Goal: Navigation & Orientation: Find specific page/section

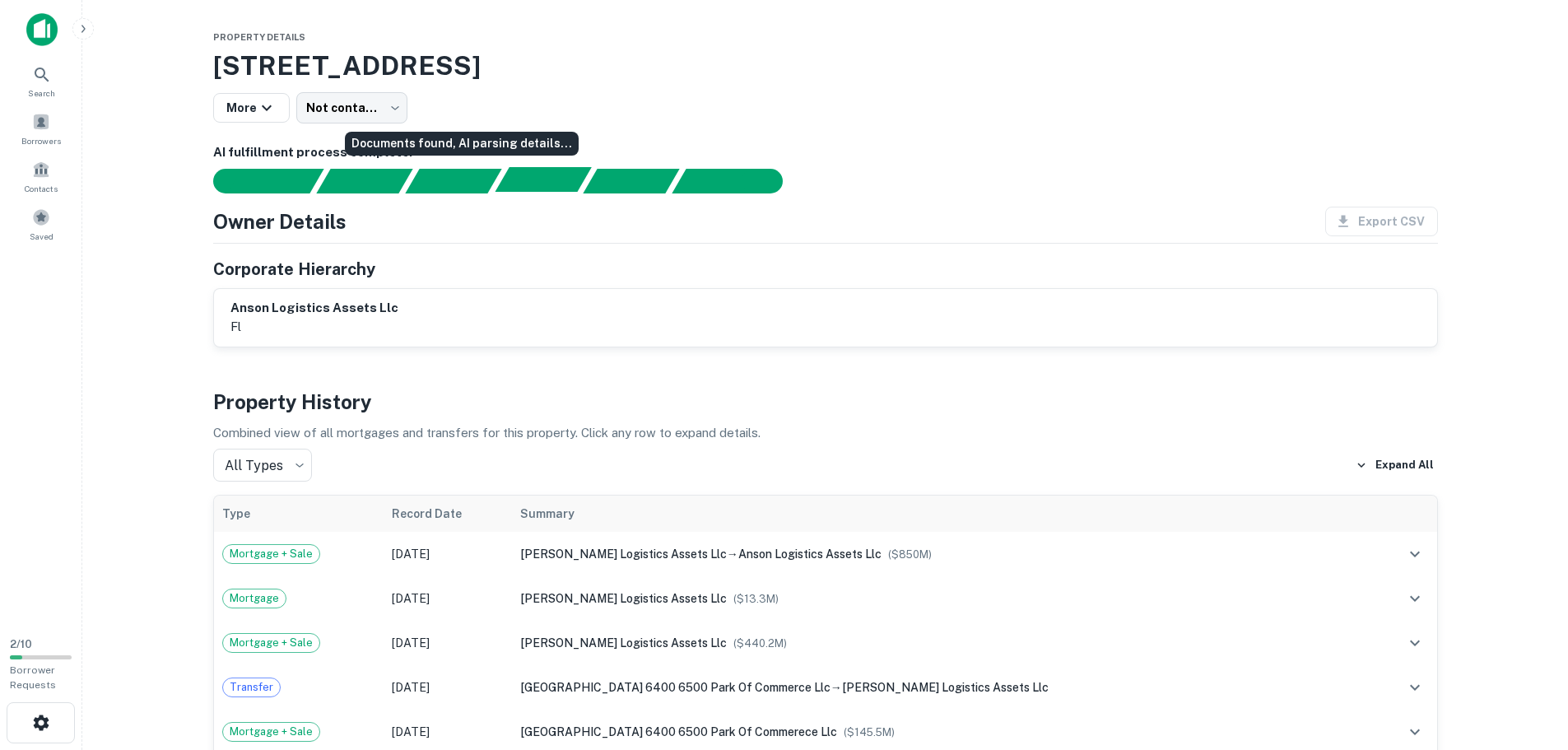
drag, startPoint x: 494, startPoint y: 178, endPoint x: 531, endPoint y: 171, distance: 37.7
click at [494, 178] on div "Documents found, AI parsing details..." at bounding box center [453, 180] width 97 height 25
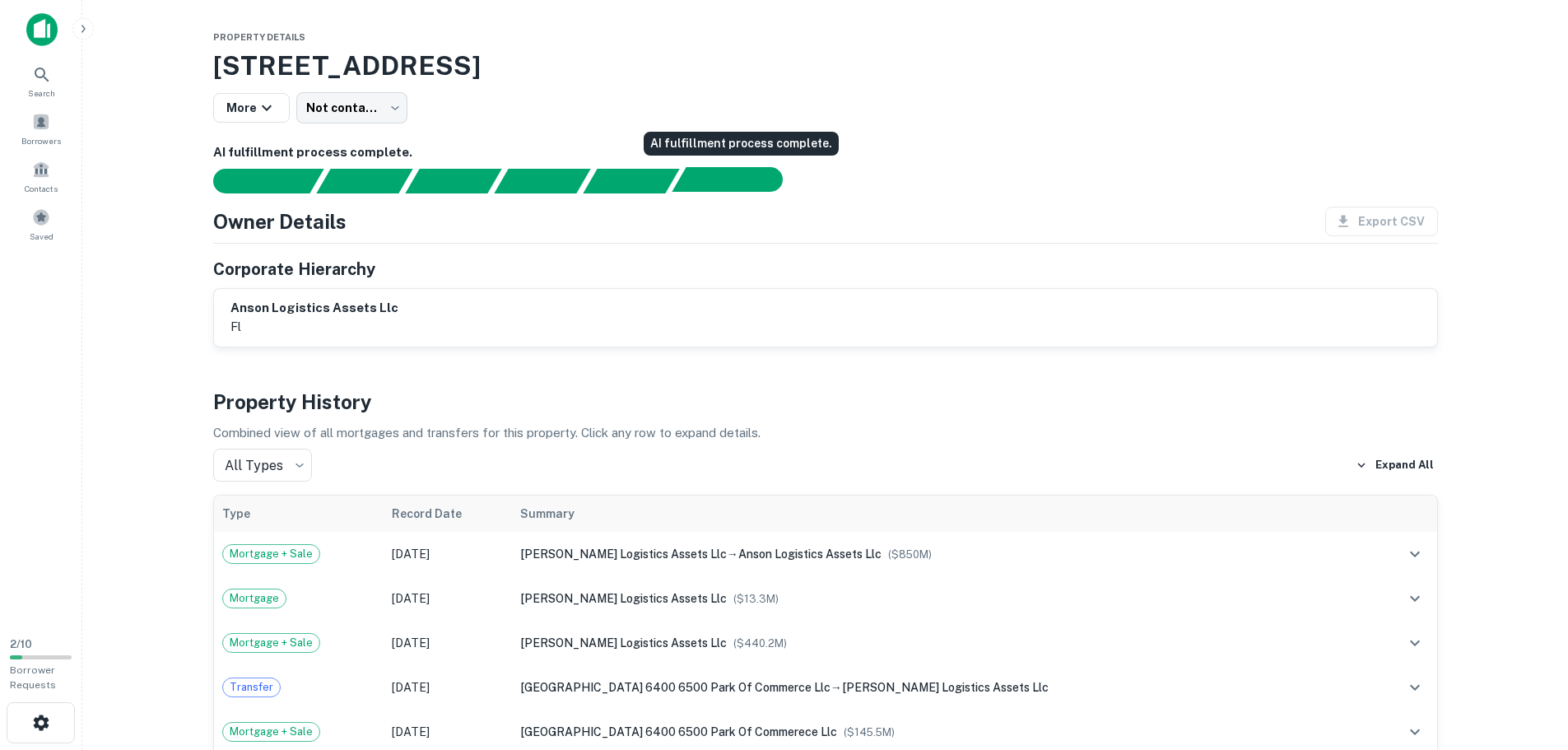
click at [744, 173] on div "AI fulfillment process complete." at bounding box center [762, 179] width 41 height 25
click at [50, 124] on span at bounding box center [41, 121] width 18 height 18
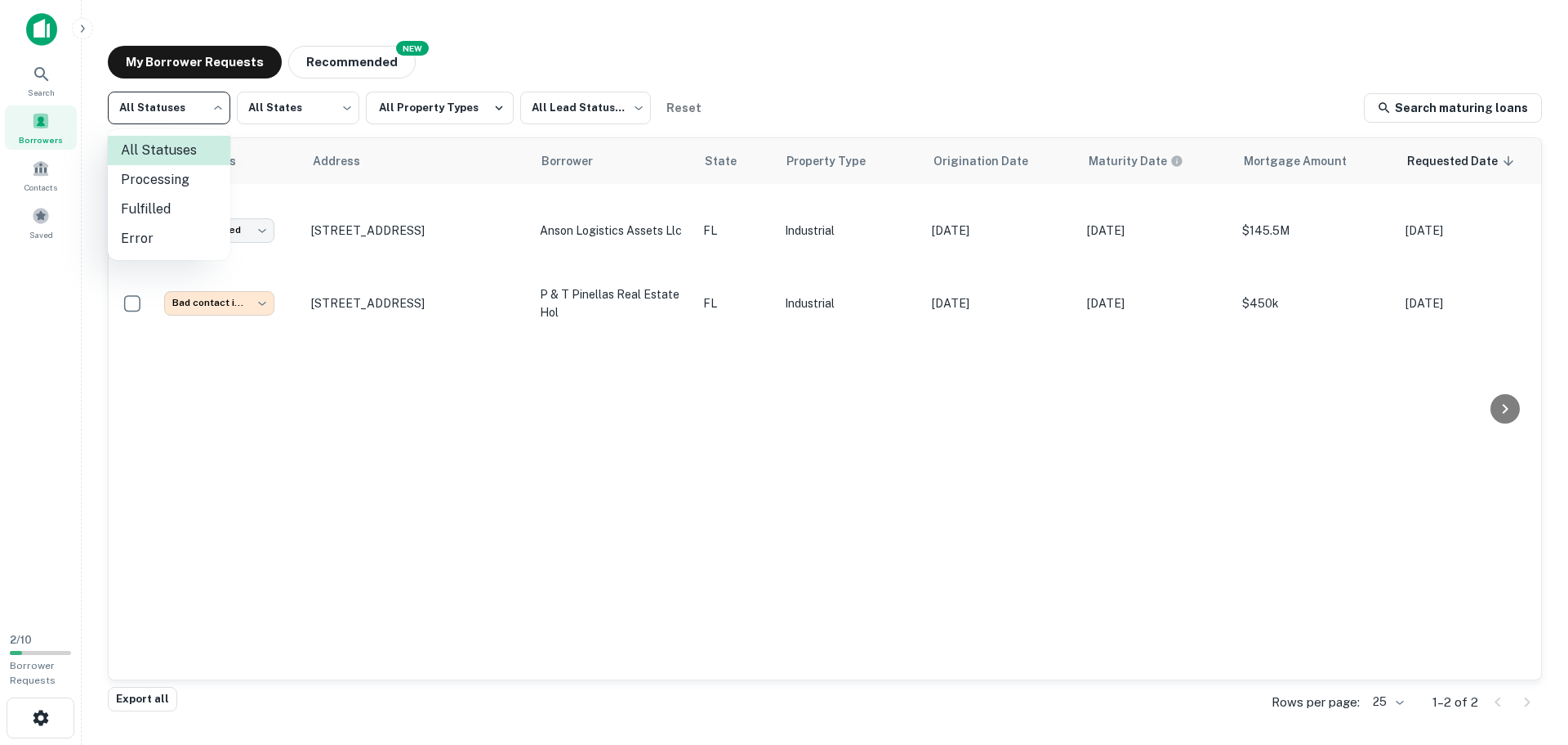
click at [210, 104] on body "**********" at bounding box center [784, 372] width 1568 height 745
click at [216, 104] on div at bounding box center [784, 372] width 1568 height 745
click at [305, 113] on body "**********" at bounding box center [784, 372] width 1568 height 745
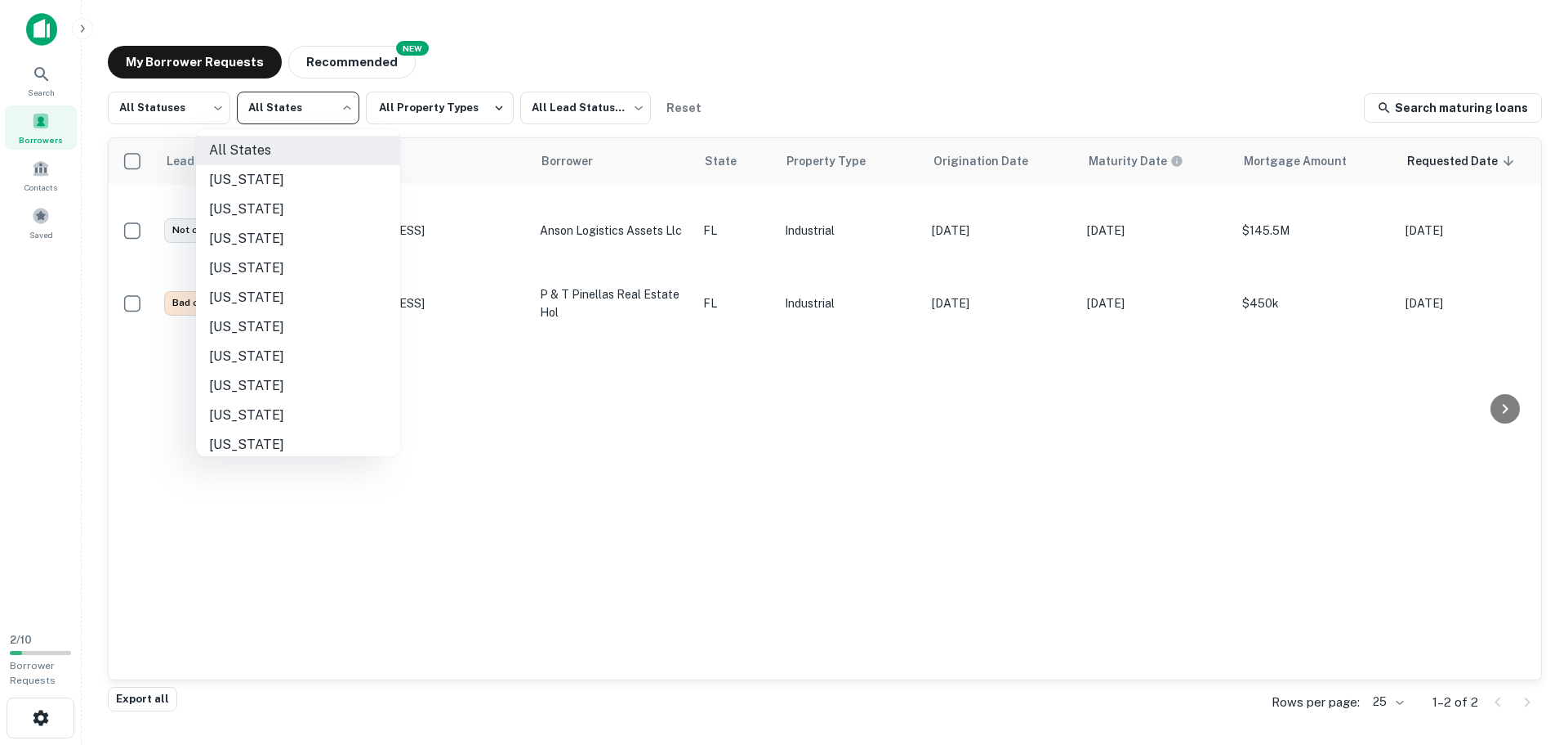
click at [305, 113] on div at bounding box center [784, 372] width 1568 height 745
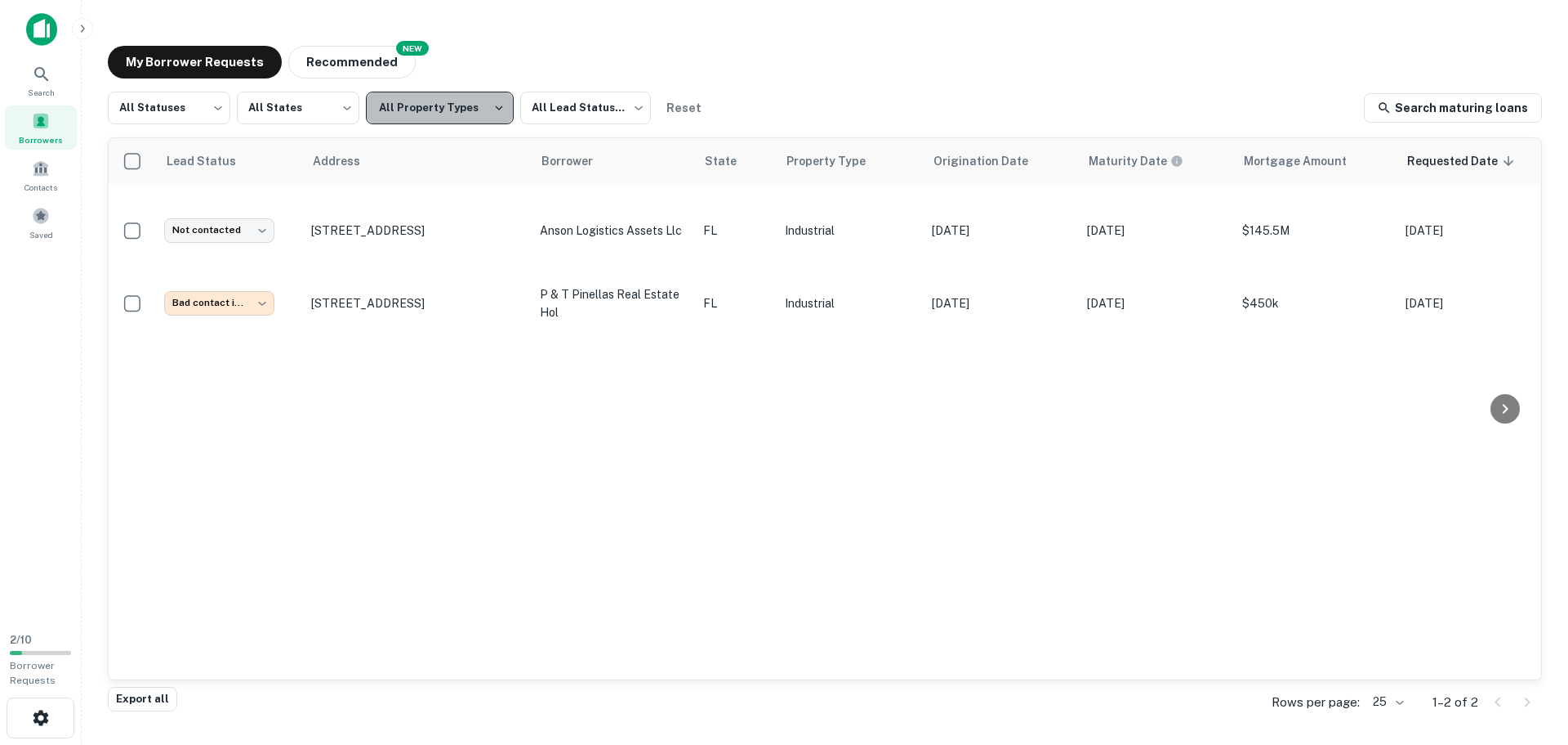
click at [462, 107] on button "All Property Types" at bounding box center [440, 108] width 148 height 33
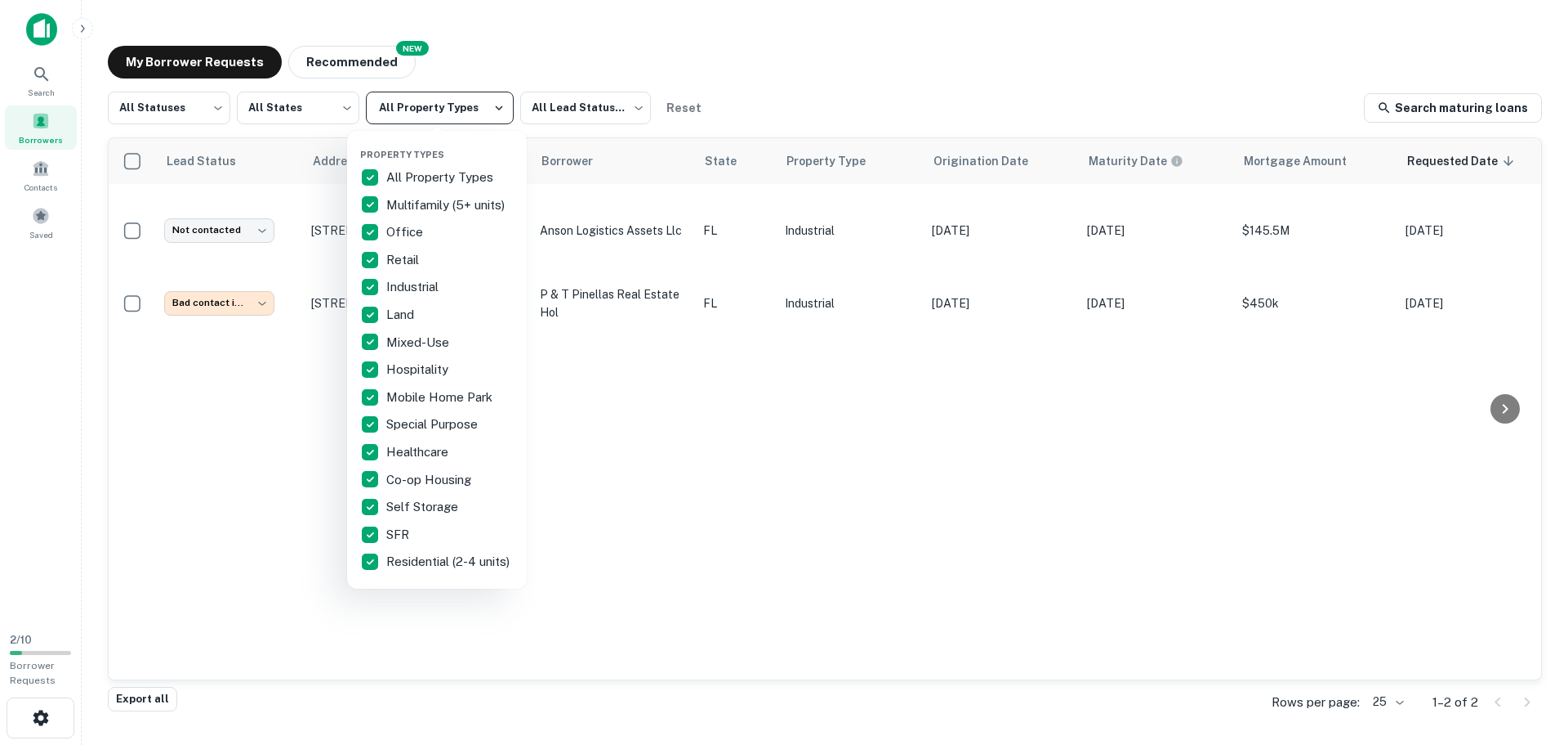
click at [462, 107] on div at bounding box center [784, 372] width 1568 height 745
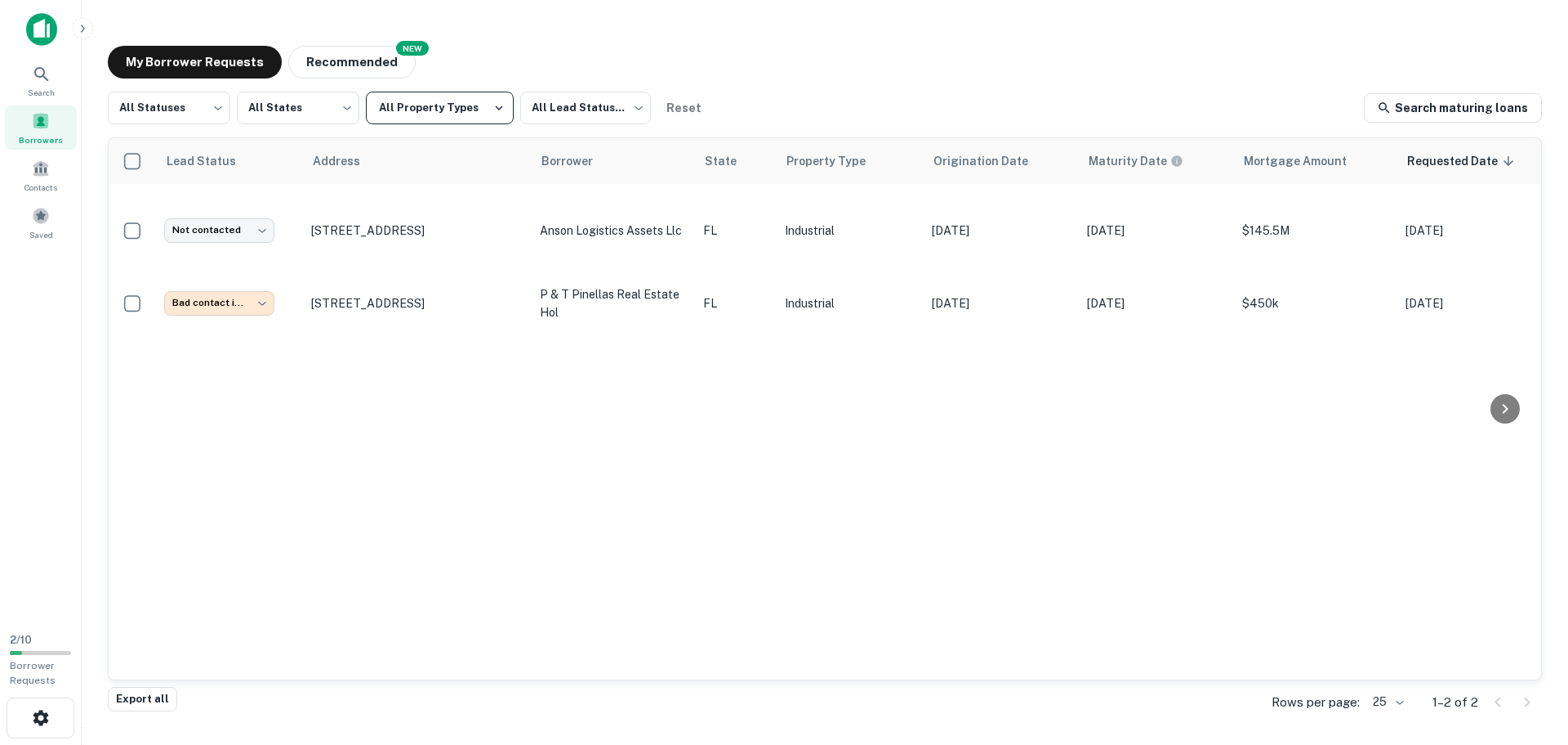
click at [492, 108] on icon "button" at bounding box center [499, 107] width 14 height 14
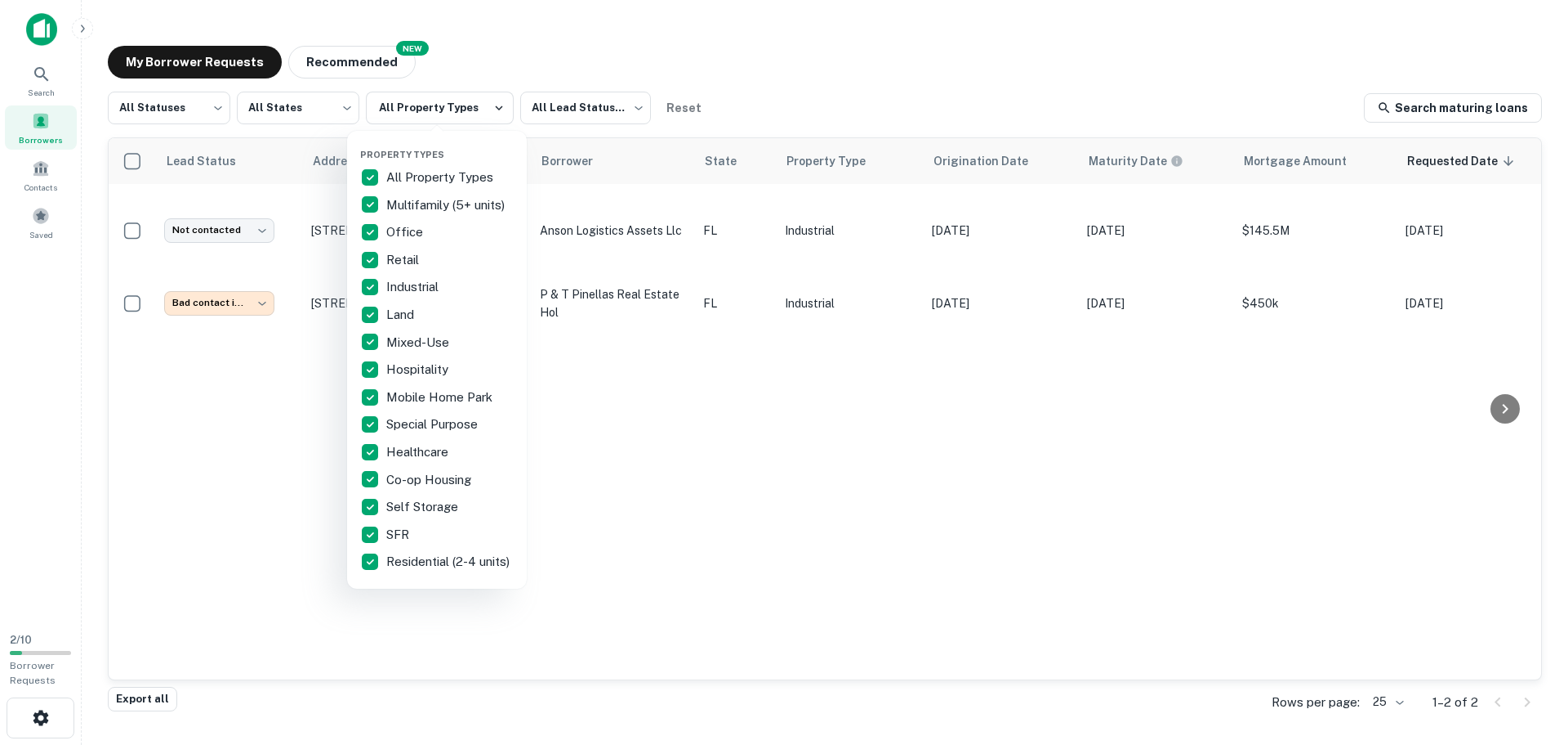
click at [255, 225] on div at bounding box center [784, 372] width 1568 height 745
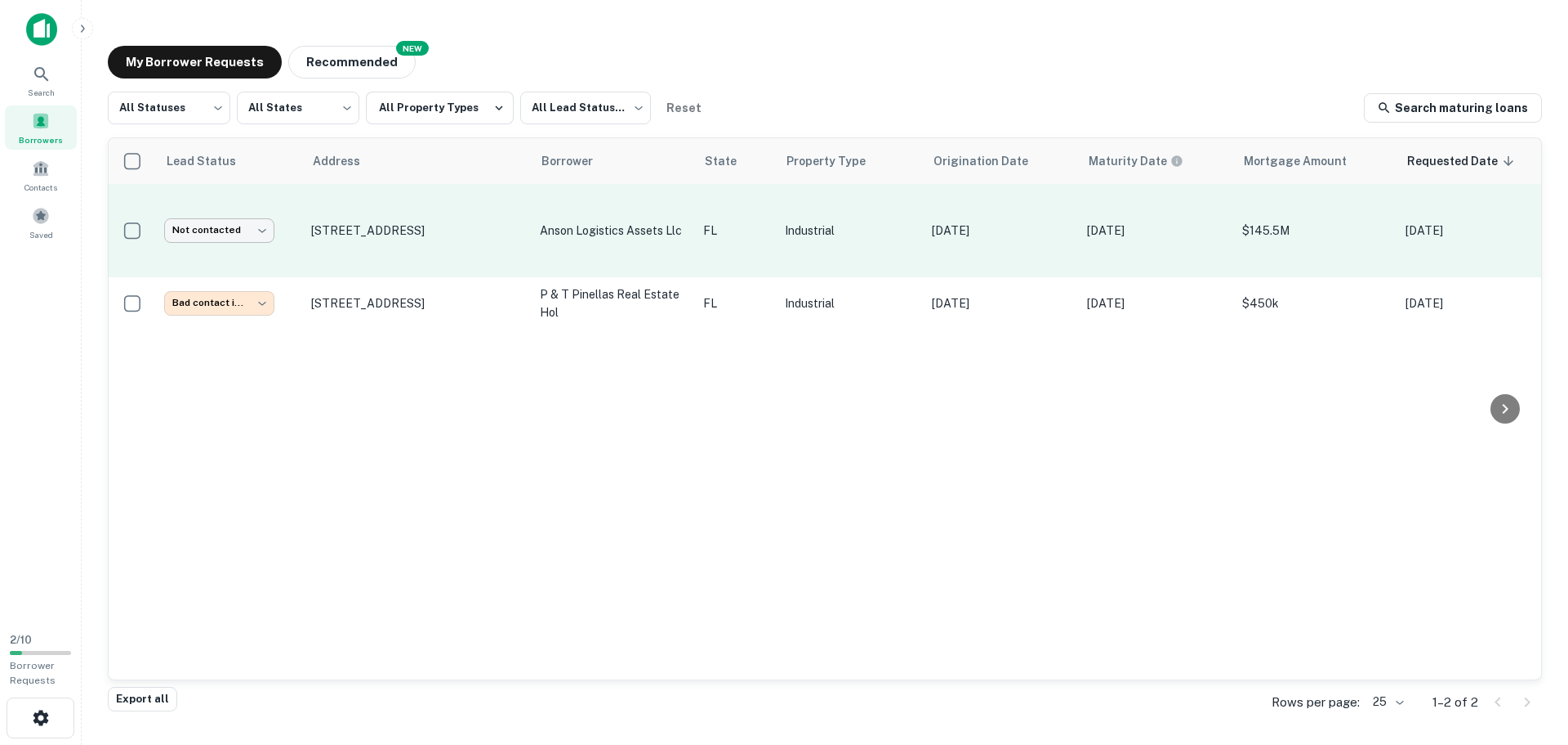
click at [252, 227] on body "**********" at bounding box center [784, 372] width 1568 height 745
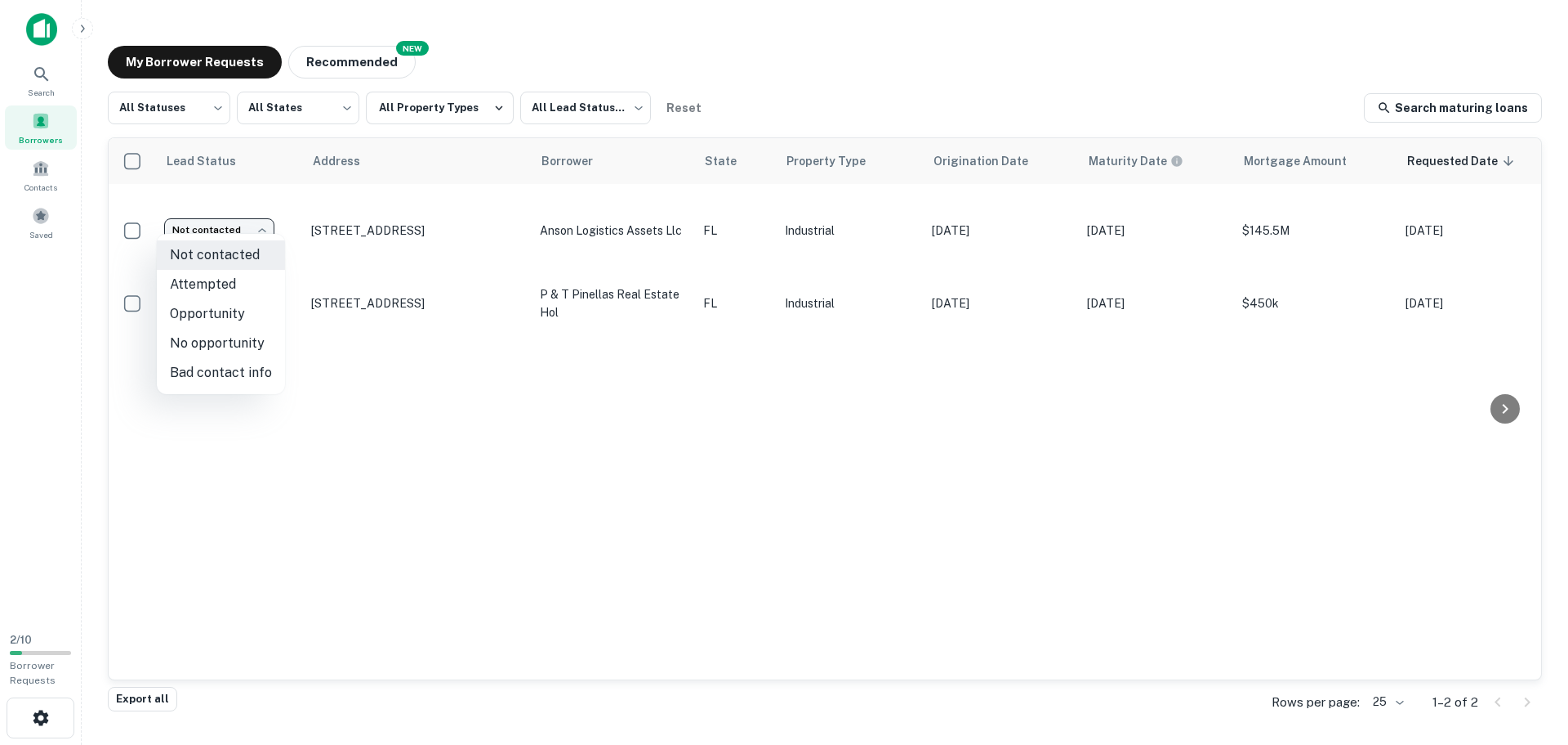
click at [28, 308] on div at bounding box center [784, 372] width 1568 height 745
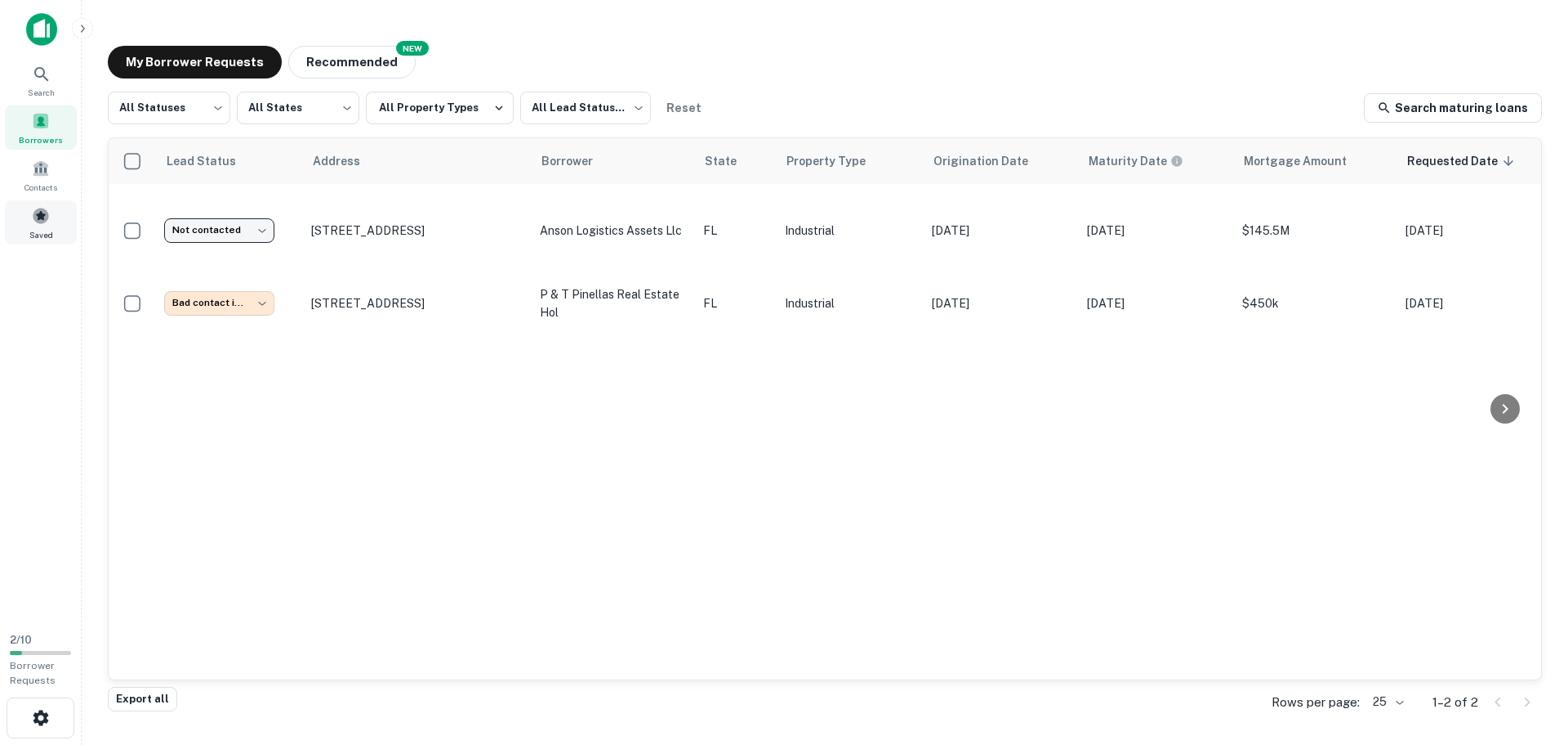
click at [38, 216] on span at bounding box center [41, 216] width 18 height 18
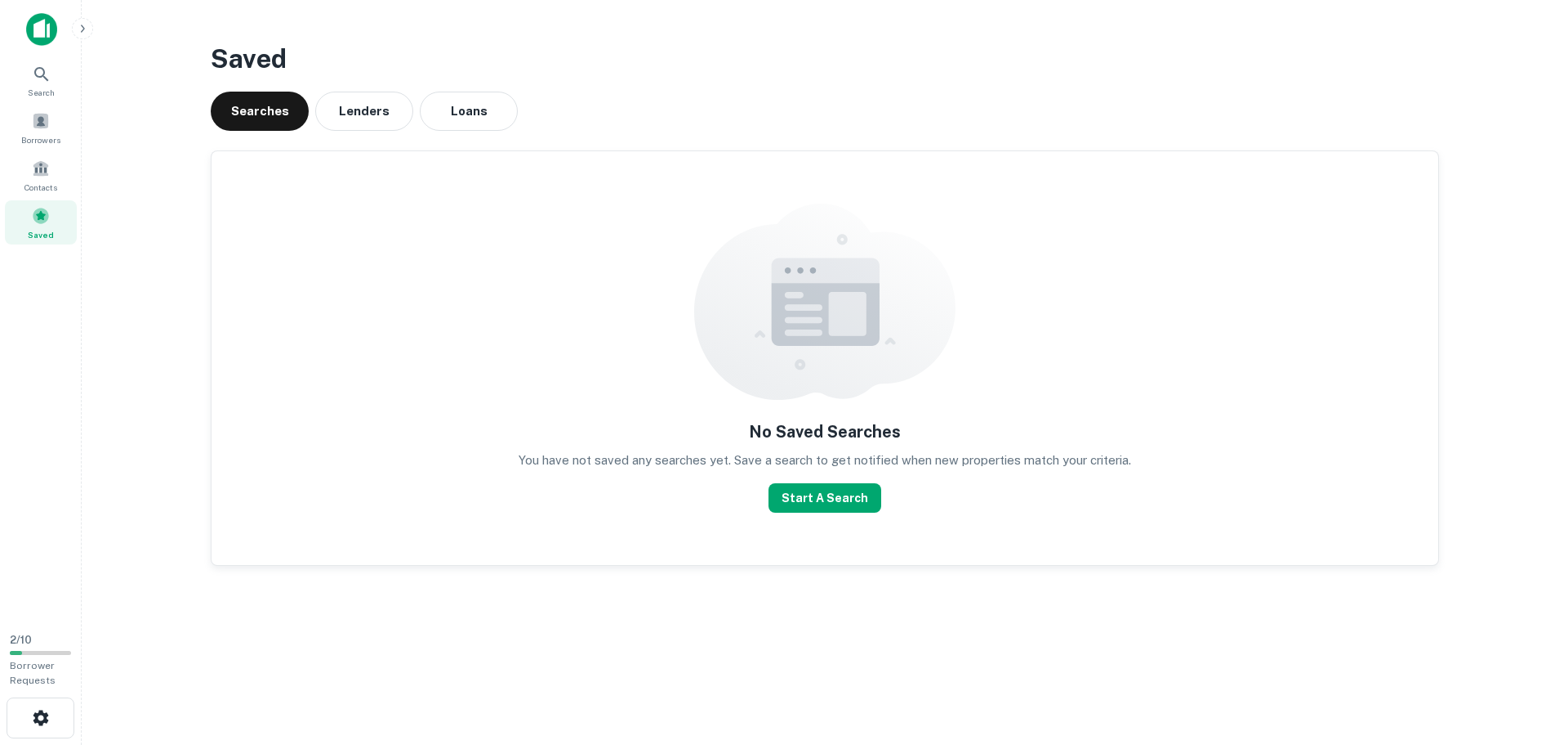
click at [577, 136] on div "Saved Searches Lenders Loans No Saved Searches You have not saved any searches …" at bounding box center [825, 309] width 1255 height 566
click at [385, 105] on button "Lenders" at bounding box center [365, 111] width 98 height 39
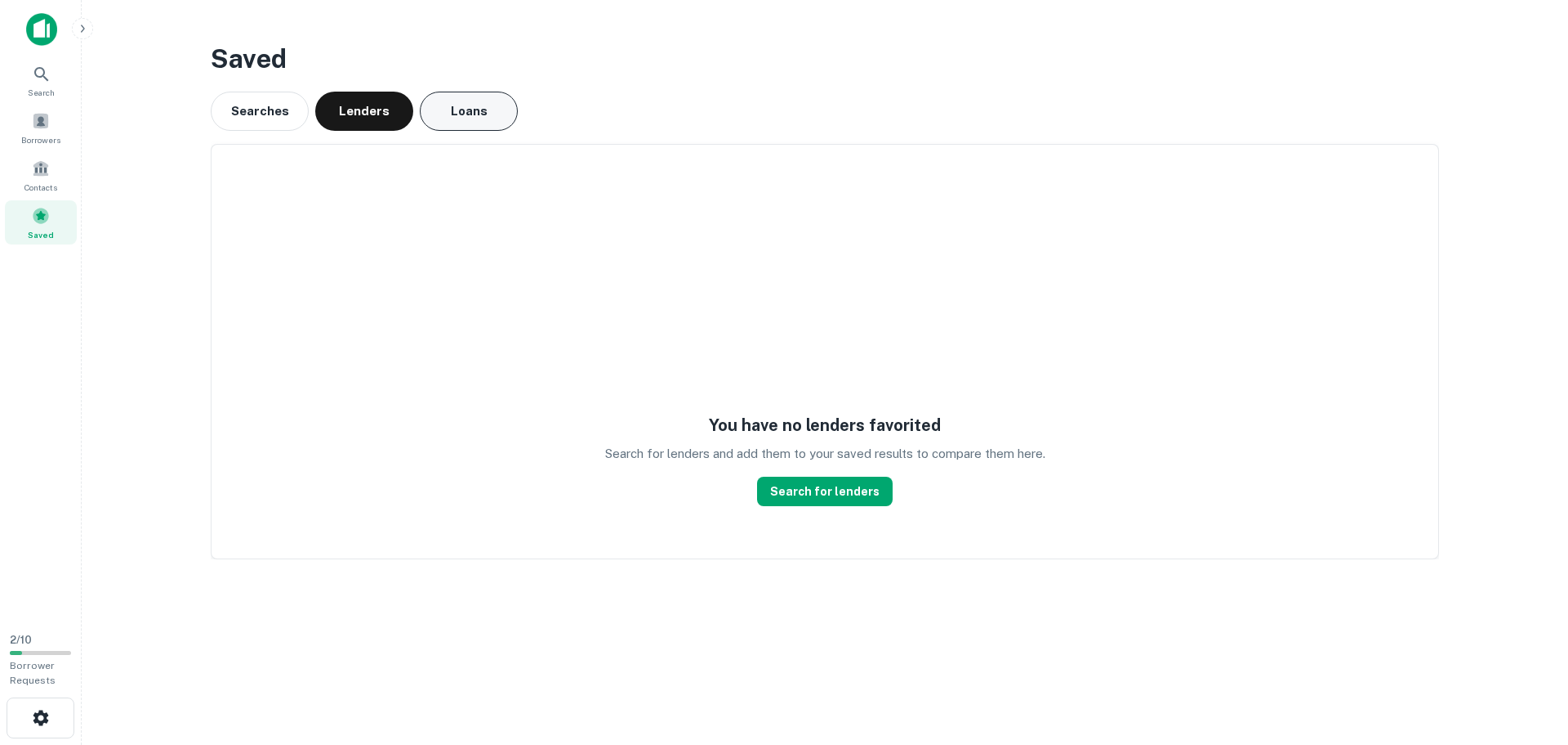
click at [475, 119] on button "Loans" at bounding box center [469, 111] width 98 height 39
click at [309, 107] on div "Searches Lenders Loans" at bounding box center [825, 111] width 1229 height 39
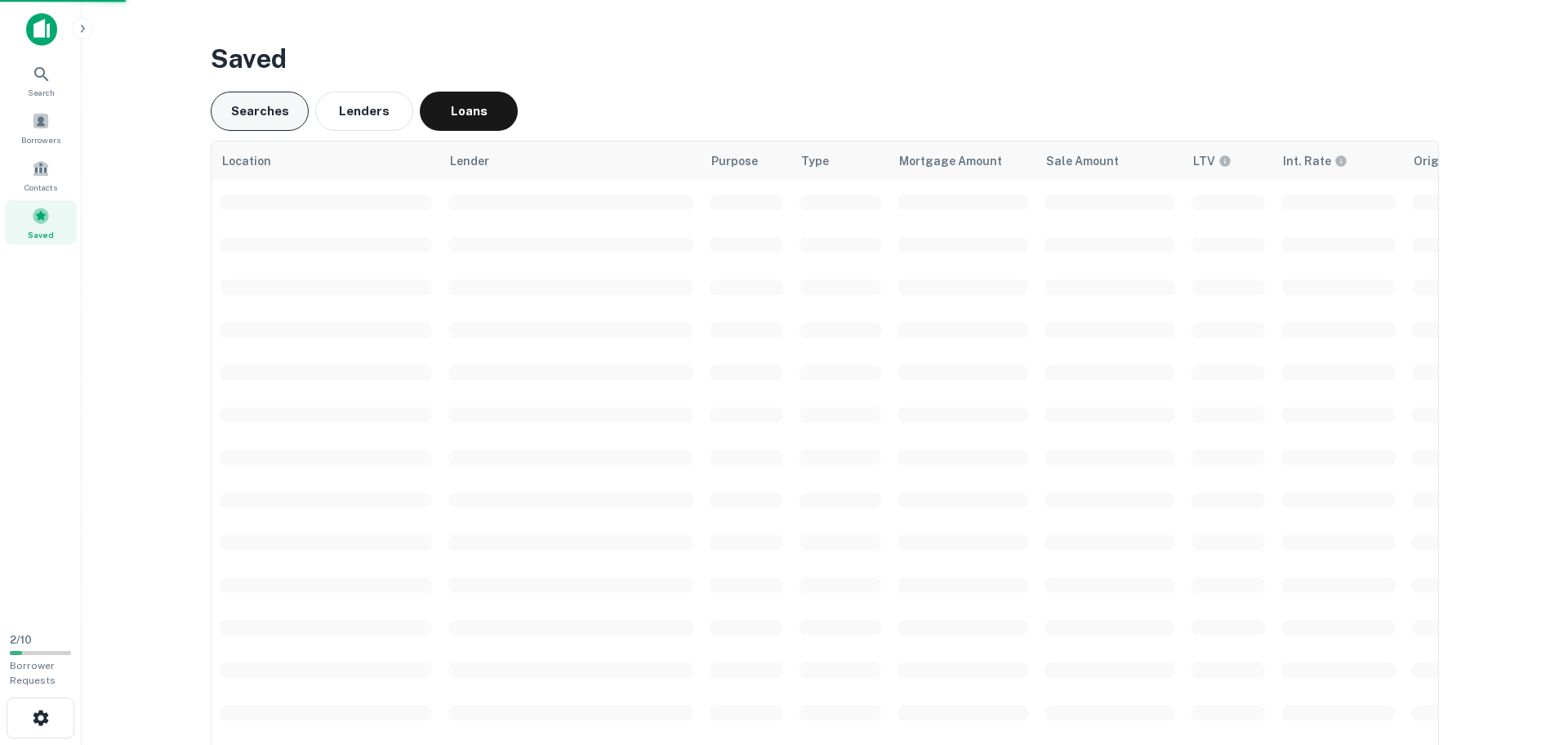
click at [282, 105] on button "Searches" at bounding box center [260, 111] width 98 height 39
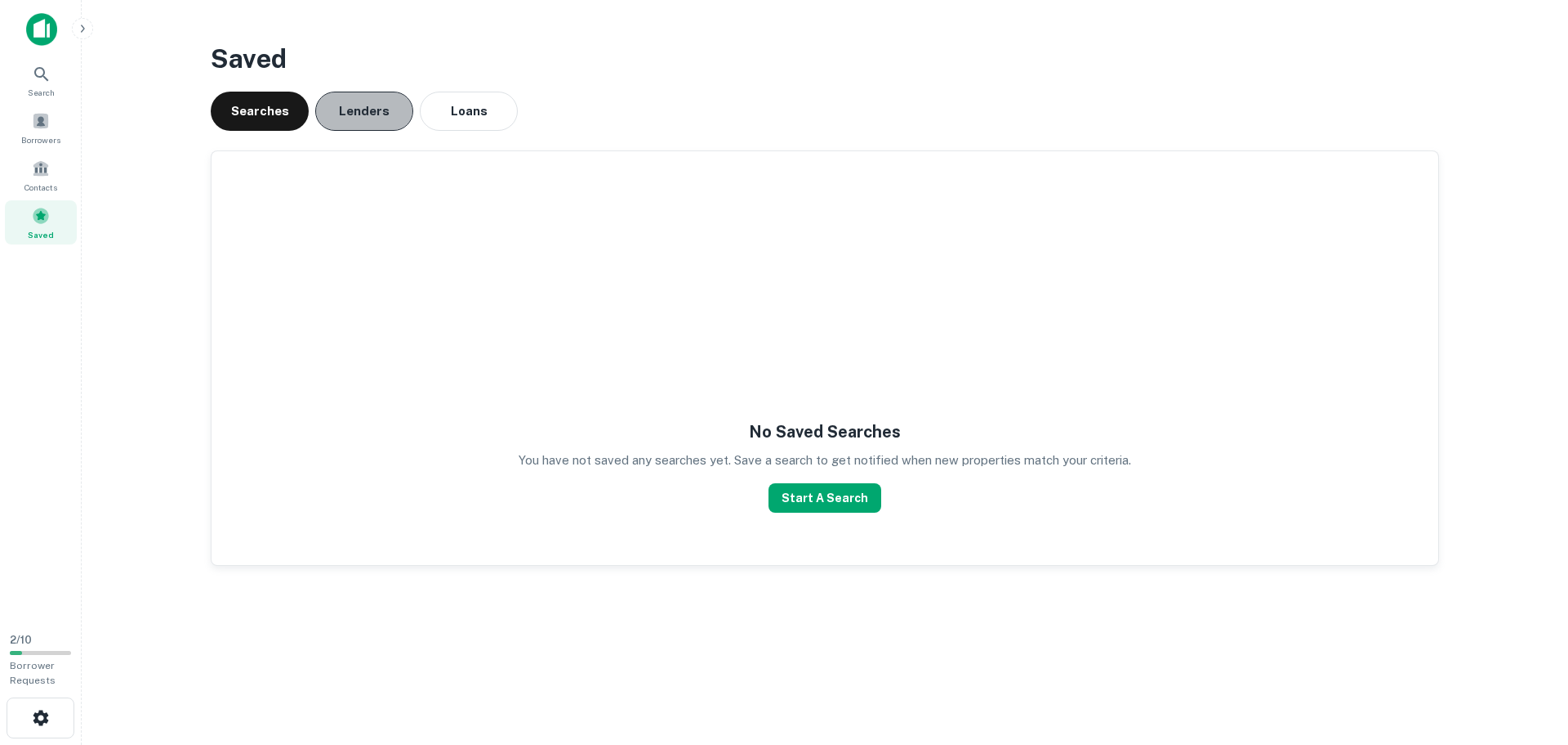
click at [399, 104] on button "Lenders" at bounding box center [365, 111] width 98 height 39
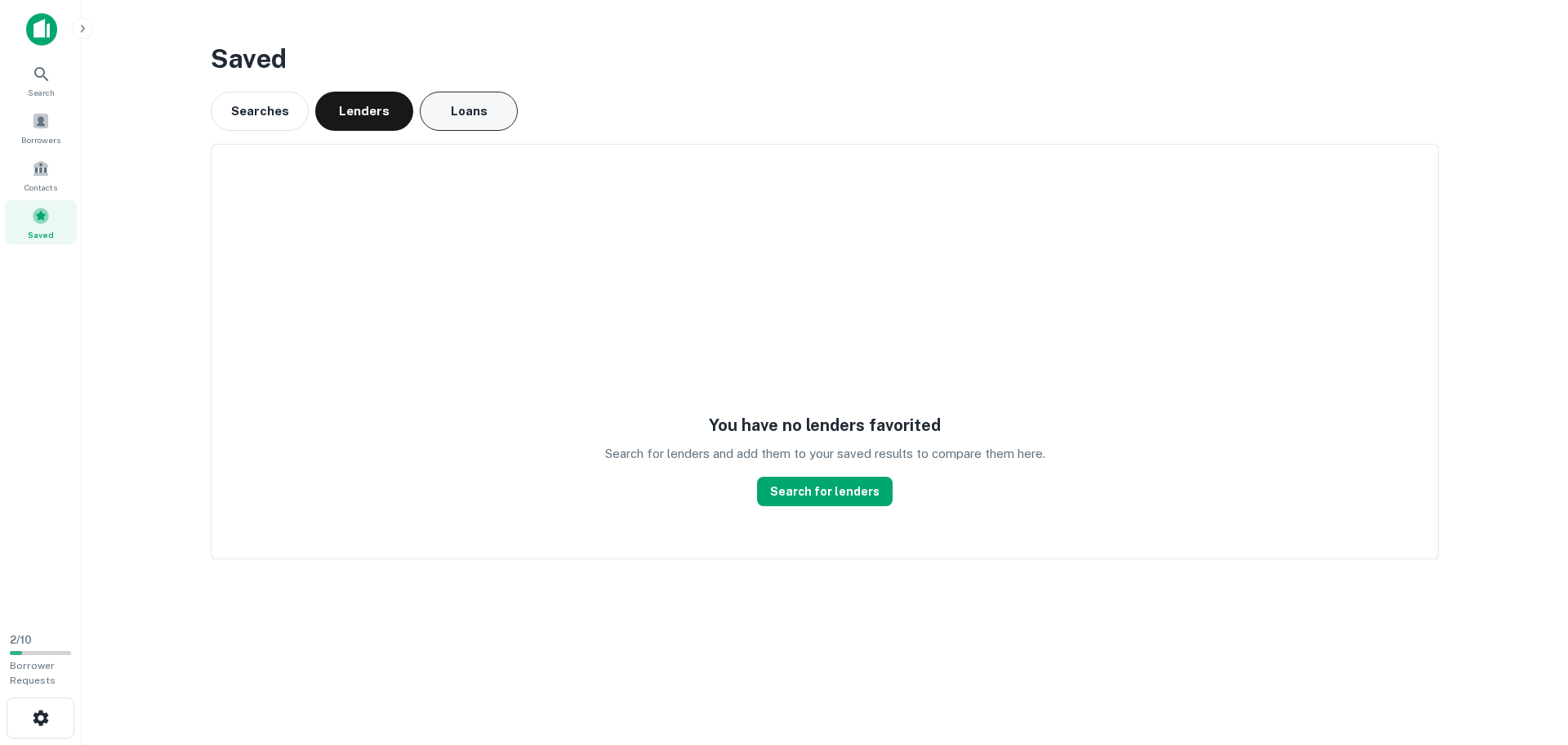
click at [459, 121] on button "Loans" at bounding box center [469, 111] width 98 height 39
click at [376, 114] on button "Lenders" at bounding box center [365, 111] width 98 height 39
click at [226, 113] on button "Searches" at bounding box center [260, 111] width 98 height 39
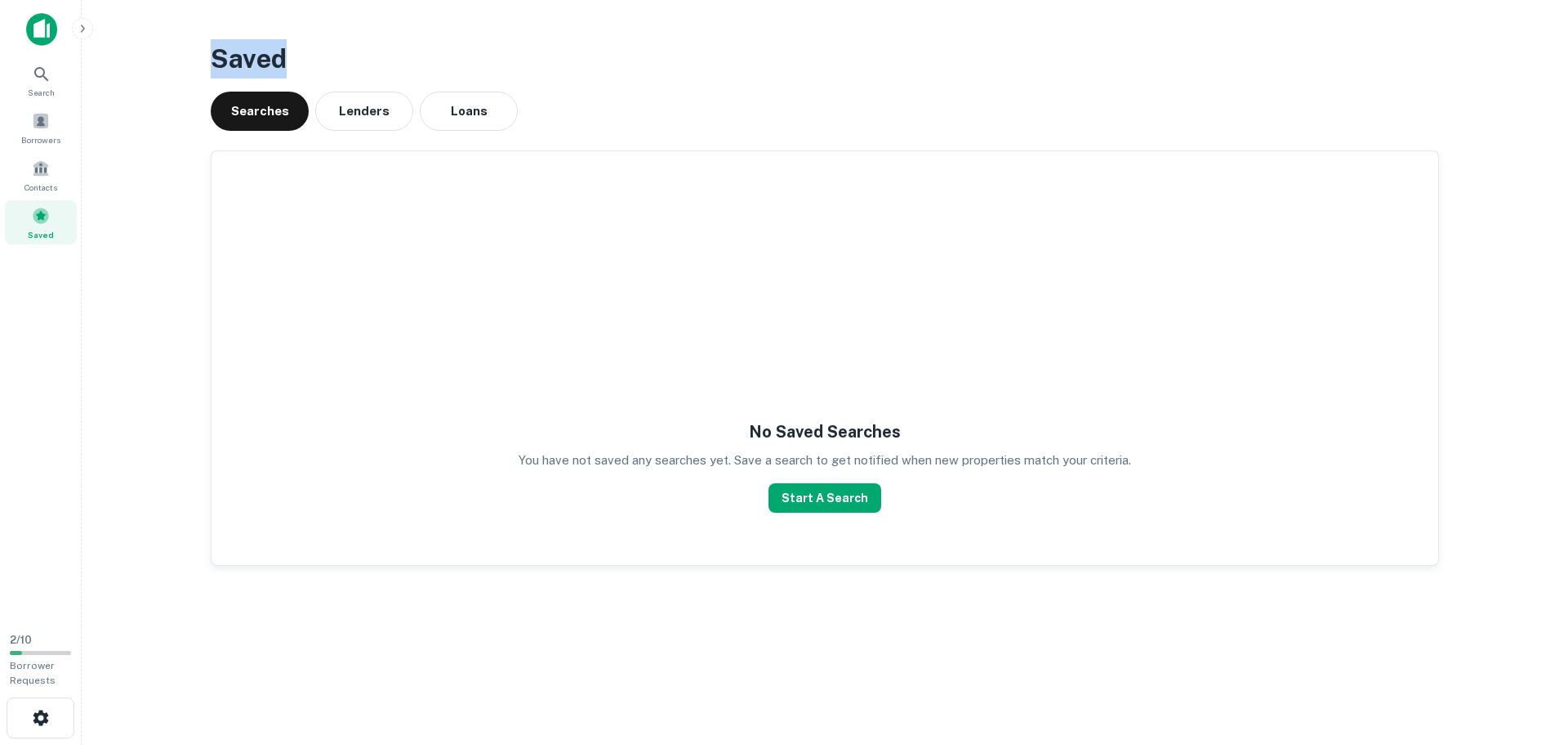
drag, startPoint x: 357, startPoint y: 58, endPoint x: 215, endPoint y: 51, distance: 142.2
click at [215, 51] on h3 "Saved" at bounding box center [825, 59] width 1229 height 39
click at [349, 93] on button "Lenders" at bounding box center [365, 111] width 98 height 39
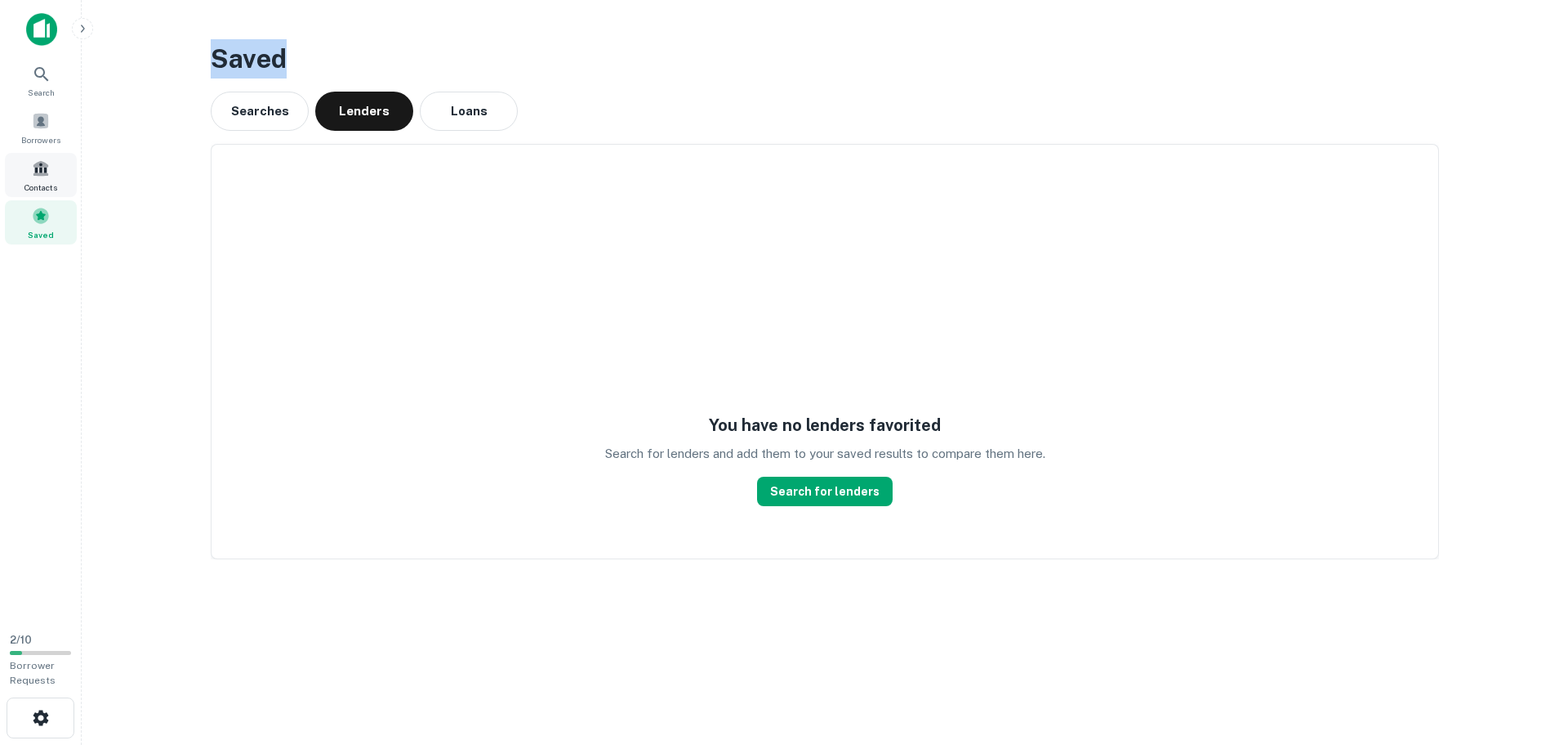
click at [56, 182] on span "Contacts" at bounding box center [41, 187] width 33 height 13
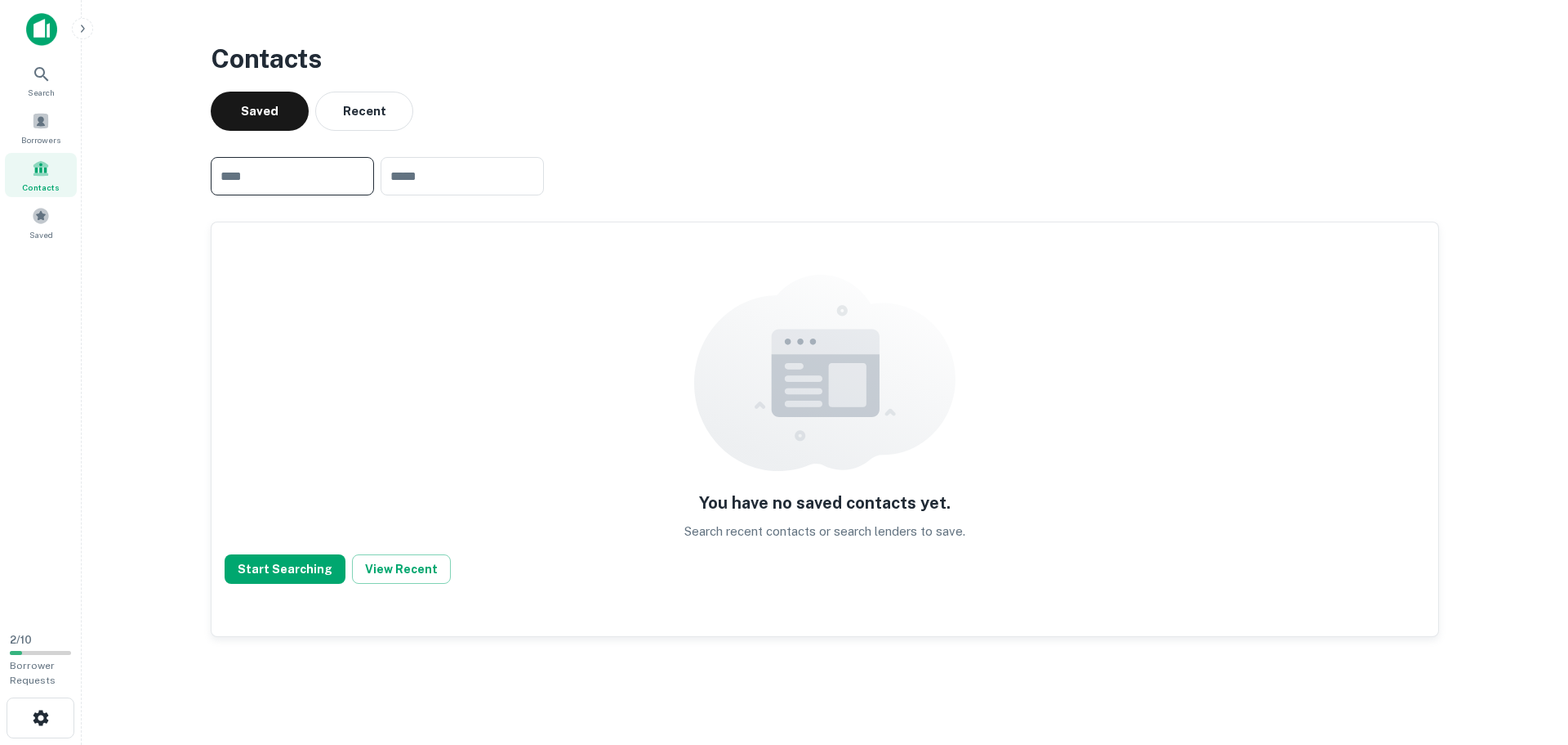
click at [278, 183] on input "text" at bounding box center [293, 176] width 164 height 38
click at [299, 260] on div "You have no saved contacts yet. Search recent contacts or search lenders to sav…" at bounding box center [824, 429] width 1227 height 413
click at [319, 567] on button "Start Searching" at bounding box center [285, 569] width 121 height 30
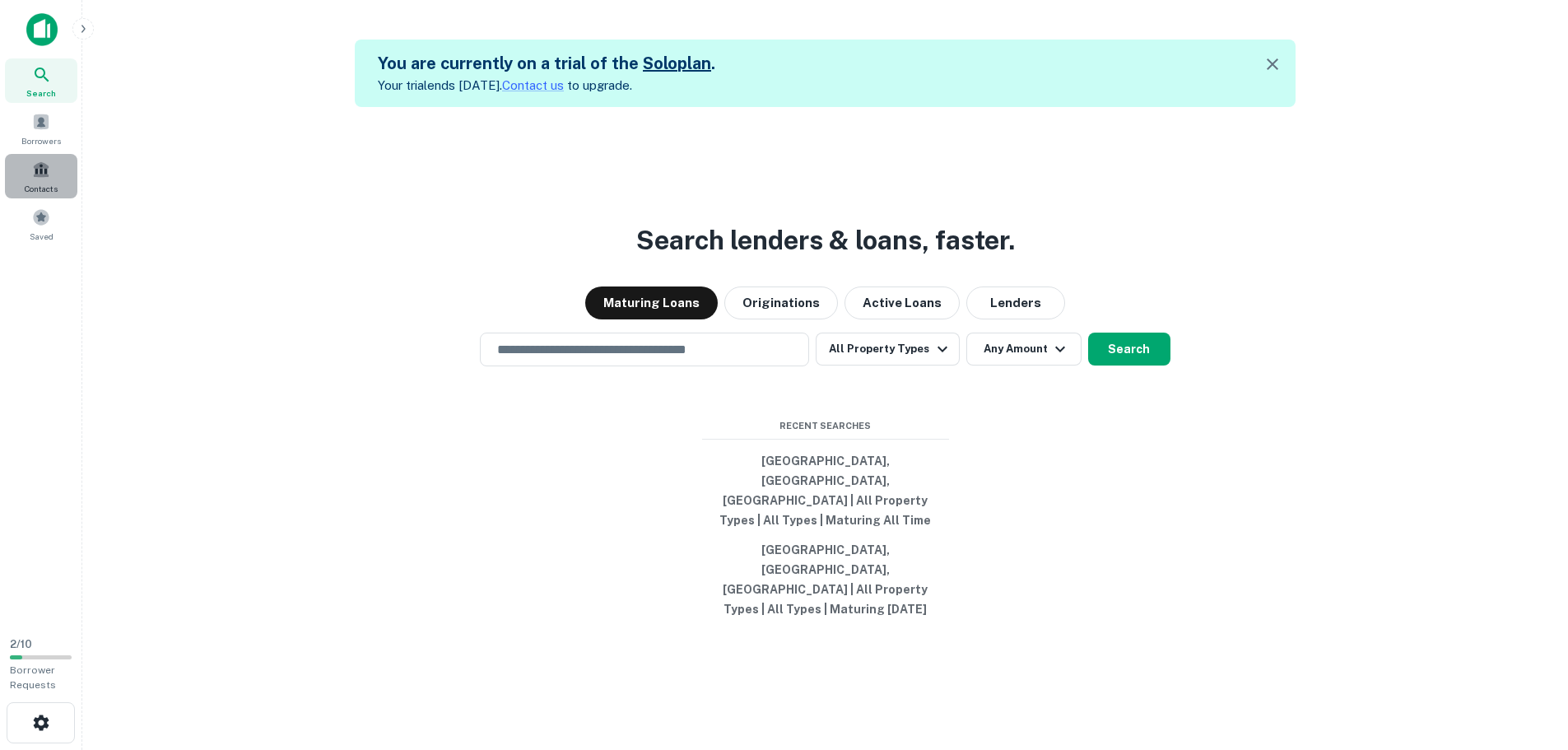
click at [49, 179] on div "Contacts" at bounding box center [41, 176] width 73 height 44
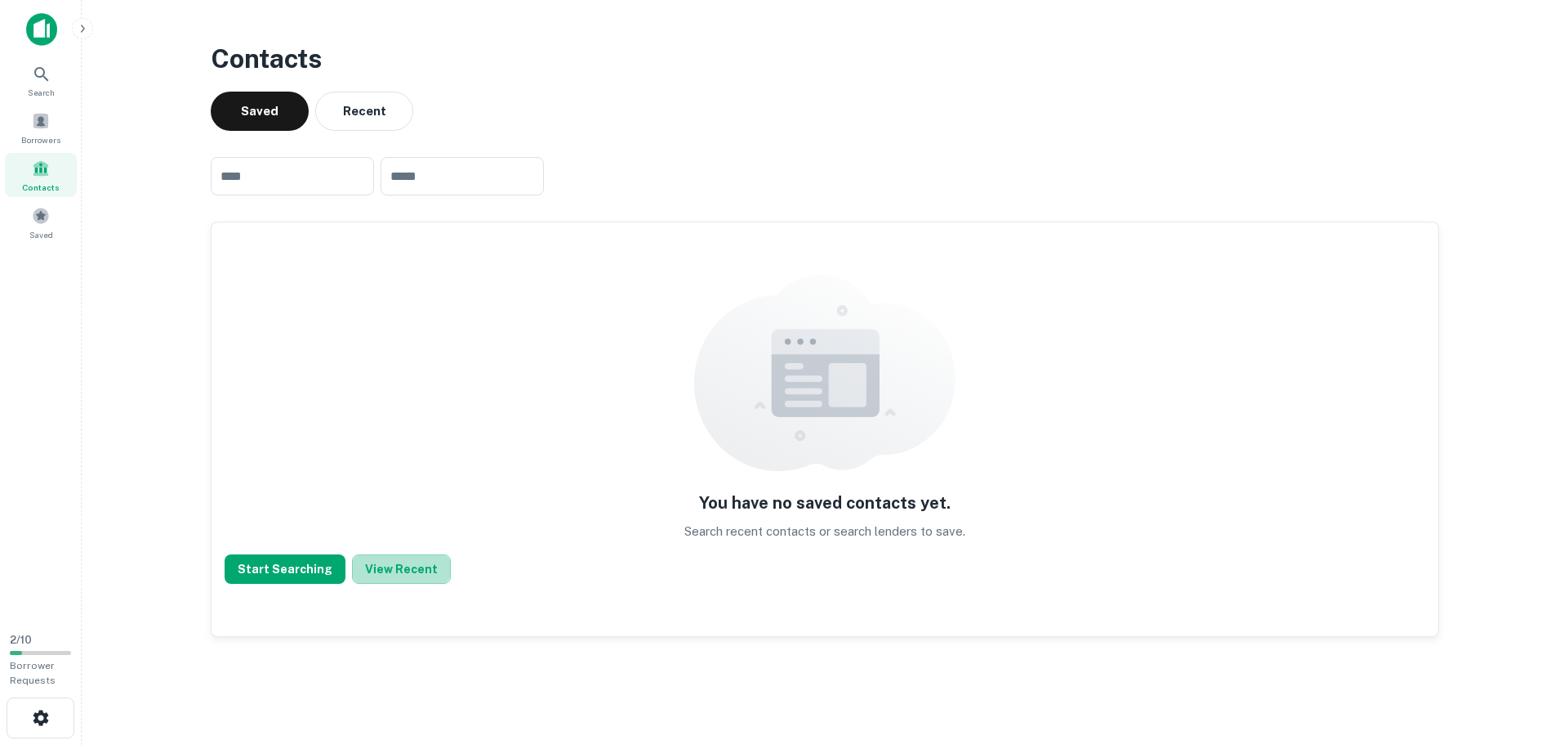
click at [394, 570] on button "View Recent" at bounding box center [401, 569] width 99 height 30
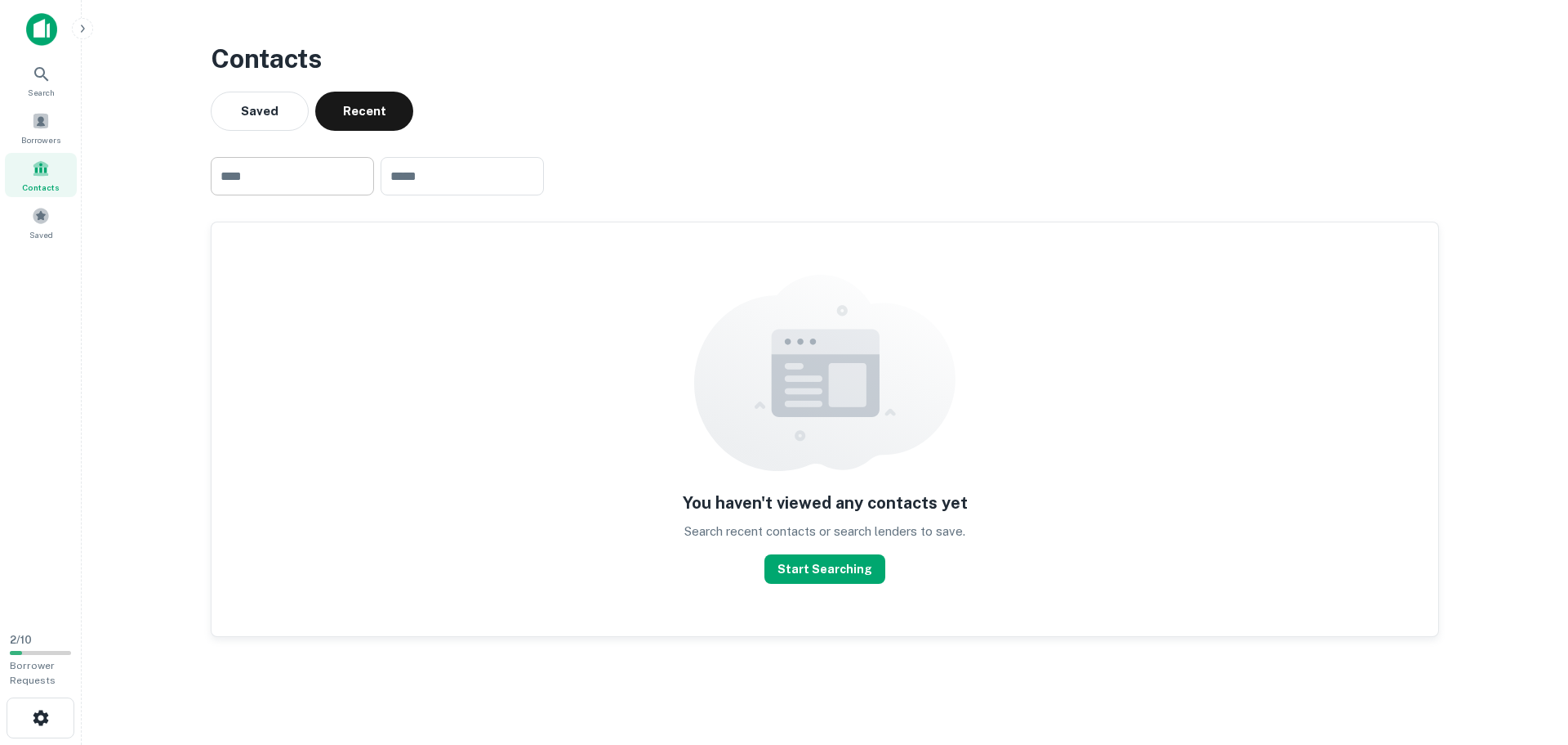
click at [309, 180] on input "text" at bounding box center [293, 176] width 164 height 38
click at [457, 338] on div "You haven't viewed any contacts yet Search recent contacts or search lenders to…" at bounding box center [824, 429] width 1227 height 413
drag, startPoint x: 656, startPoint y: 143, endPoint x: 640, endPoint y: 124, distance: 24.8
drag, startPoint x: 640, startPoint y: 124, endPoint x: 639, endPoint y: 56, distance: 68.0
click at [639, 56] on h3 "Contacts" at bounding box center [825, 59] width 1229 height 39
